Goal: Task Accomplishment & Management: Manage account settings

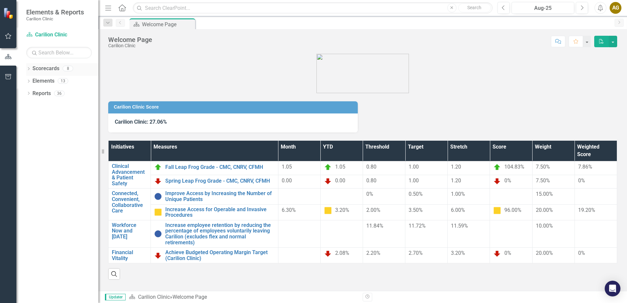
click at [28, 68] on icon "Dropdown" at bounding box center [28, 70] width 5 height 4
click at [30, 78] on div "Dropdown Carilion Clinic" at bounding box center [64, 81] width 69 height 11
click at [31, 81] on icon "Dropdown" at bounding box center [32, 81] width 5 height 4
click at [37, 92] on icon "Dropdown" at bounding box center [38, 93] width 5 height 4
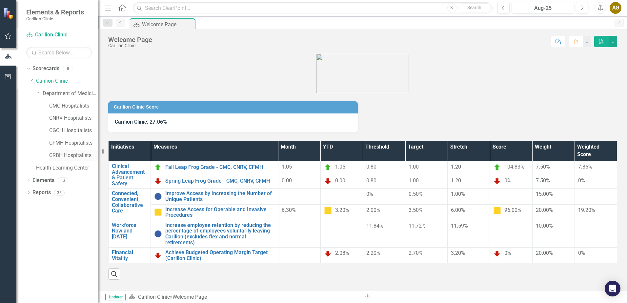
click at [72, 158] on link "CRBH Hospitalists" at bounding box center [73, 156] width 49 height 8
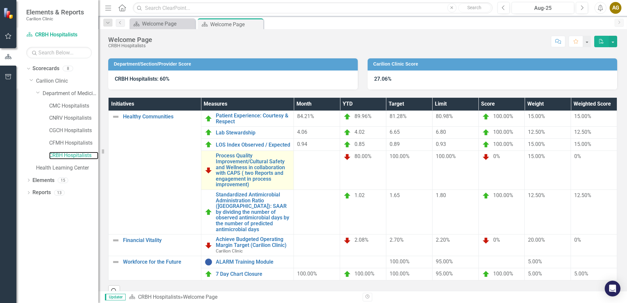
scroll to position [53, 0]
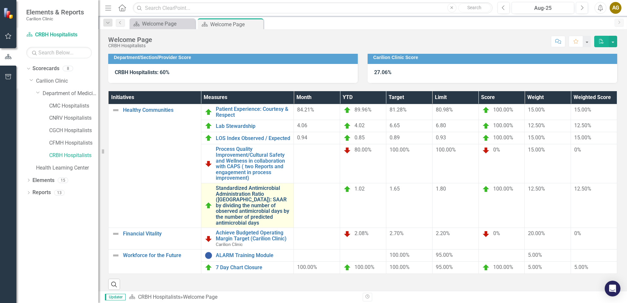
click at [238, 192] on link "Standardized Antimicrobial Administration Ratio ([GEOGRAPHIC_DATA]): SAAR by di…" at bounding box center [253, 205] width 75 height 40
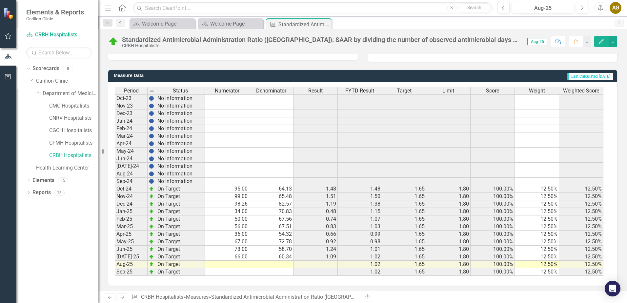
scroll to position [155, 0]
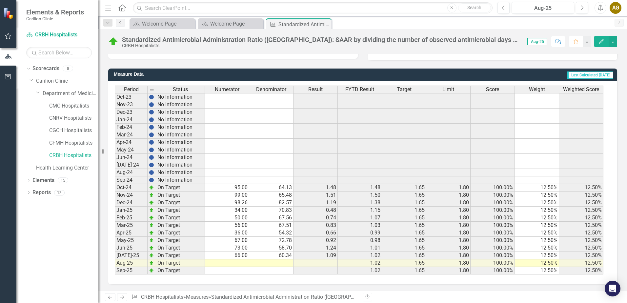
click at [235, 265] on td at bounding box center [227, 263] width 44 height 8
type textarea "68"
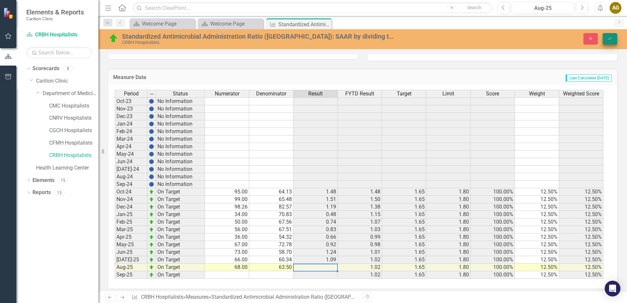
type textarea "63.5"
click at [609, 39] on icon "submit" at bounding box center [610, 38] width 4 height 3
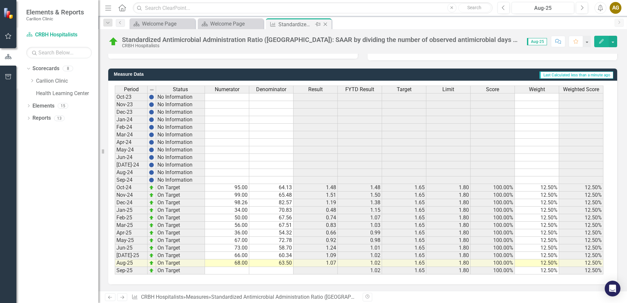
click at [325, 26] on icon "Close" at bounding box center [325, 24] width 7 height 5
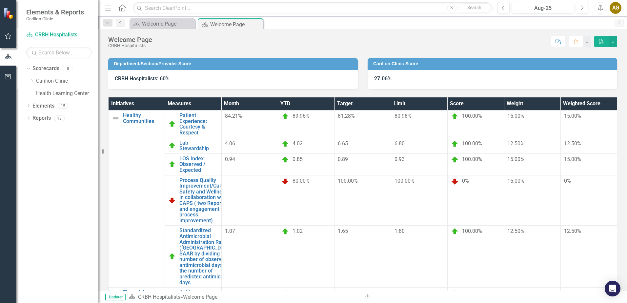
scroll to position [58, 0]
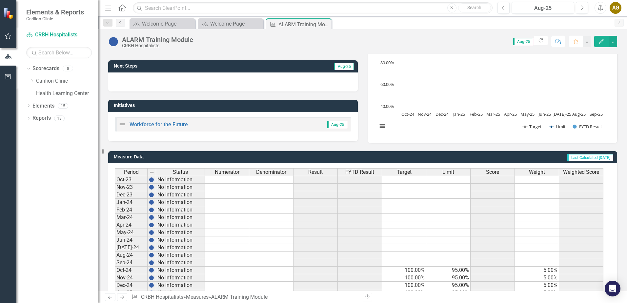
scroll to position [155, 0]
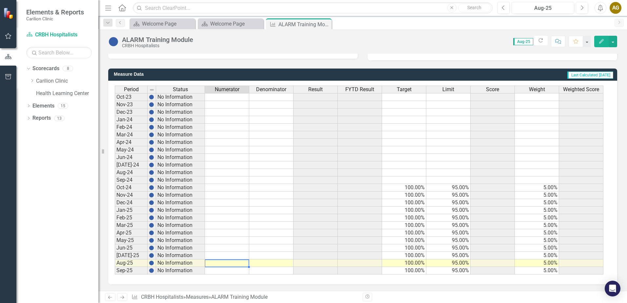
click at [238, 262] on td at bounding box center [227, 263] width 44 height 8
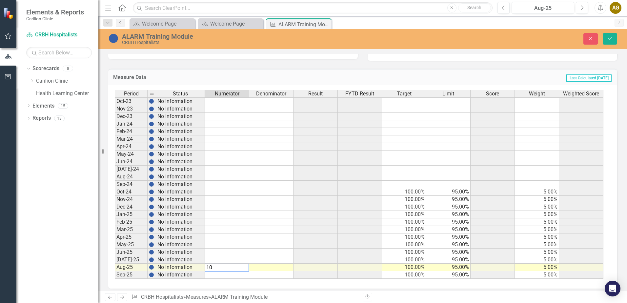
type textarea "1"
click at [239, 264] on textarea at bounding box center [227, 268] width 45 height 8
type textarea "7"
click at [611, 42] on button "Save" at bounding box center [610, 38] width 14 height 11
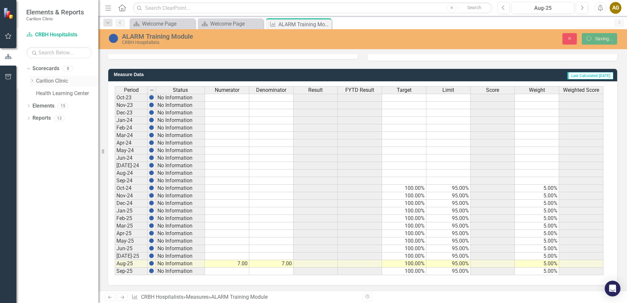
click at [32, 79] on icon "Dropdown" at bounding box center [32, 81] width 5 height 4
click at [39, 94] on icon "Dropdown" at bounding box center [38, 93] width 5 height 4
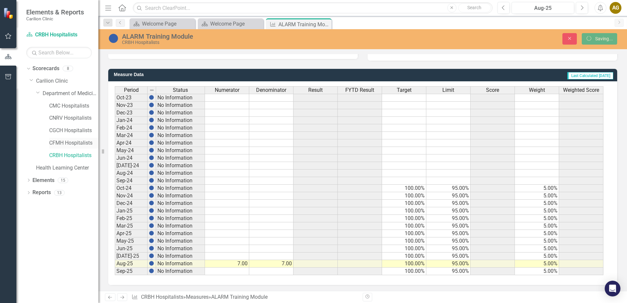
click at [63, 140] on link "CFMH Hospitalists" at bounding box center [73, 143] width 49 height 8
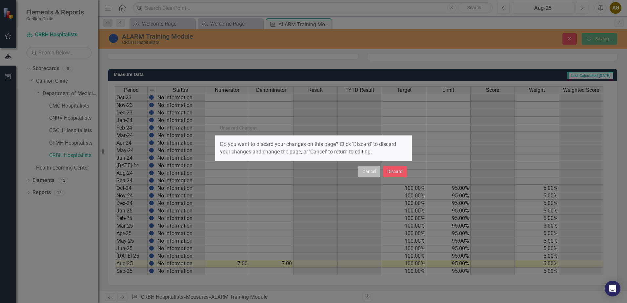
click at [370, 176] on button "Cancel" at bounding box center [369, 171] width 22 height 11
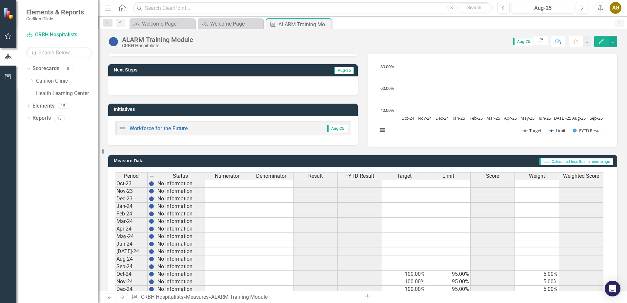
scroll to position [57, 0]
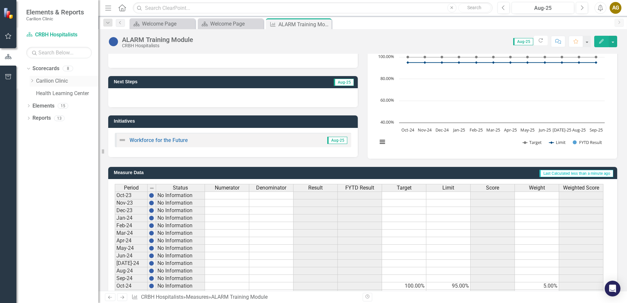
click at [32, 78] on div "Dropdown" at bounding box center [32, 81] width 5 height 6
click at [37, 93] on icon "Dropdown" at bounding box center [38, 93] width 5 height 4
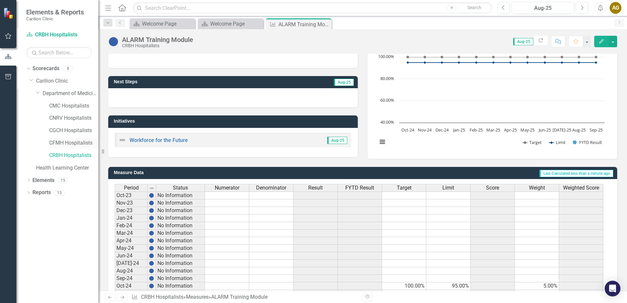
click at [53, 143] on link "CFMH Hospitalists" at bounding box center [73, 143] width 49 height 8
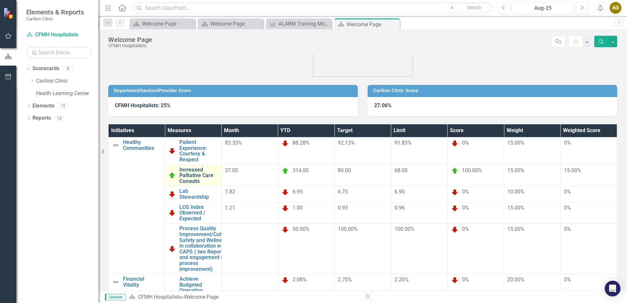
scroll to position [30, 0]
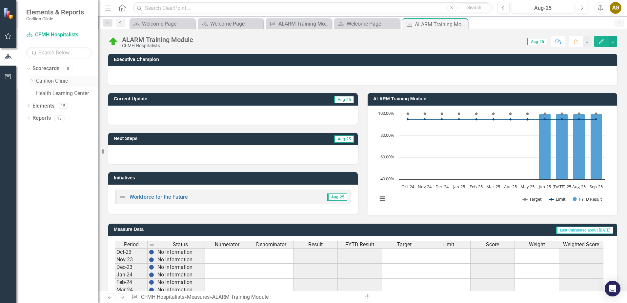
click at [31, 79] on icon "Dropdown" at bounding box center [32, 81] width 5 height 4
